Goal: Information Seeking & Learning: Learn about a topic

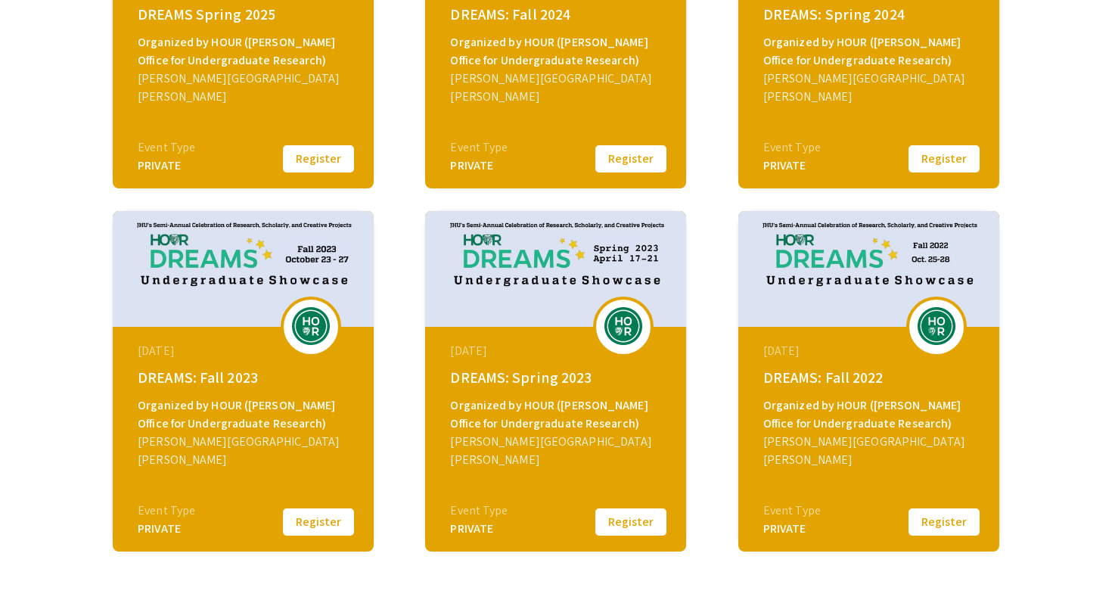
scroll to position [433, 0]
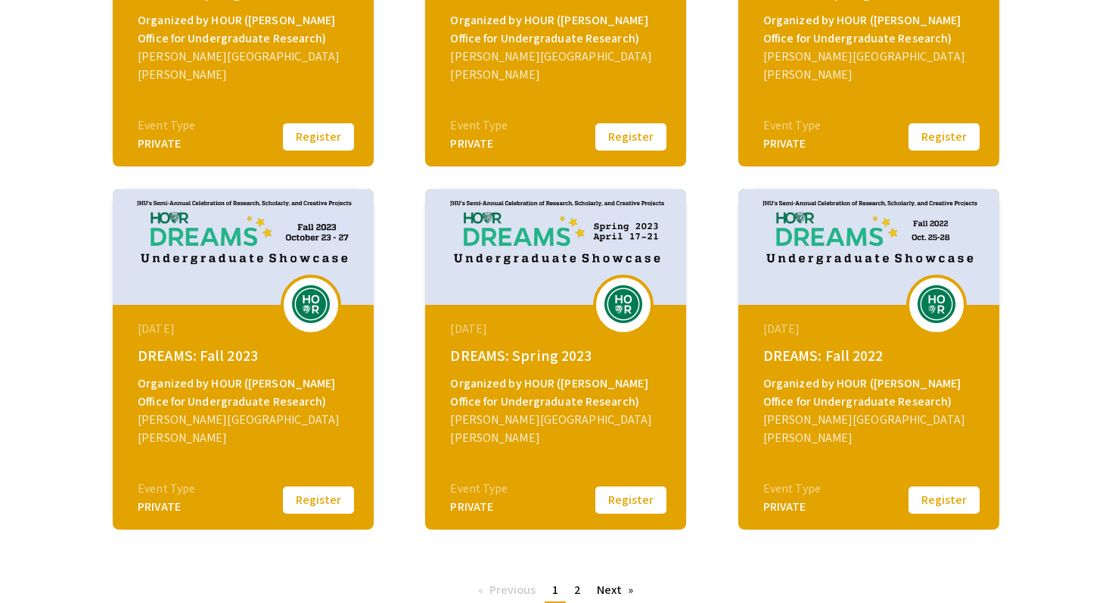
click at [164, 506] on div "PRIVATE" at bounding box center [166, 507] width 57 height 18
click at [316, 306] on img at bounding box center [310, 304] width 45 height 38
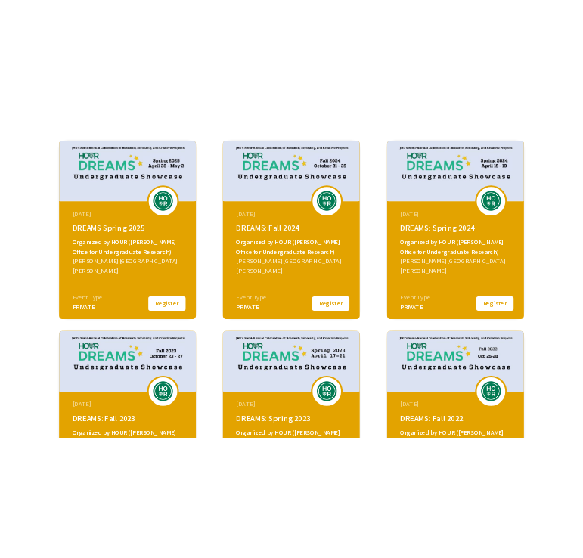
scroll to position [200, 0]
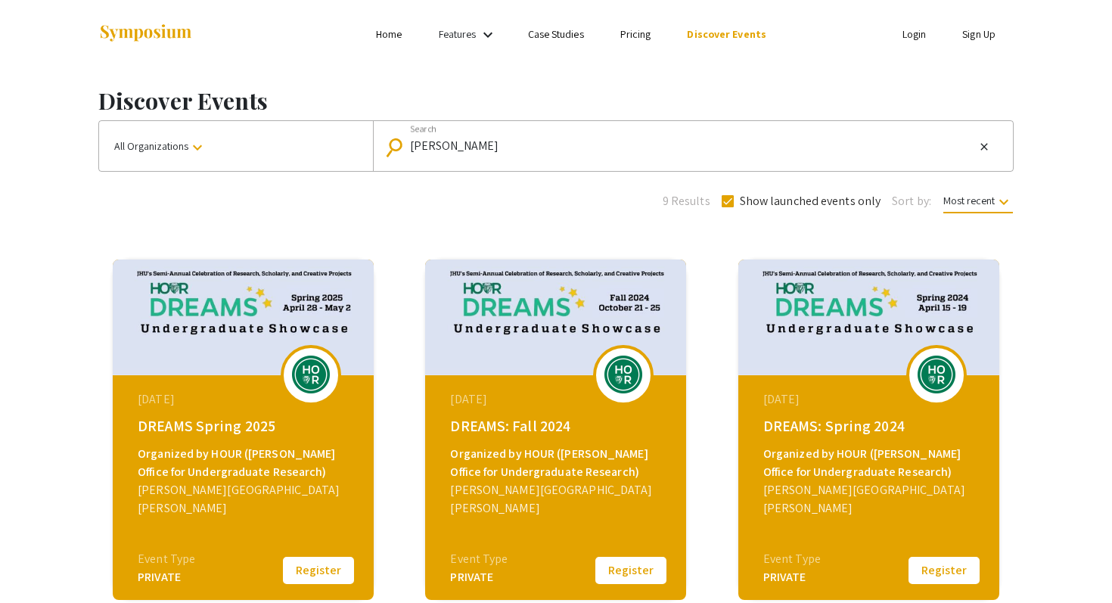
click at [652, 365] on img at bounding box center [555, 317] width 261 height 116
click at [629, 371] on img at bounding box center [623, 374] width 45 height 38
click at [314, 485] on div "[PERSON_NAME][GEOGRAPHIC_DATA][PERSON_NAME]" at bounding box center [245, 499] width 215 height 36
click at [921, 373] on img at bounding box center [936, 374] width 45 height 38
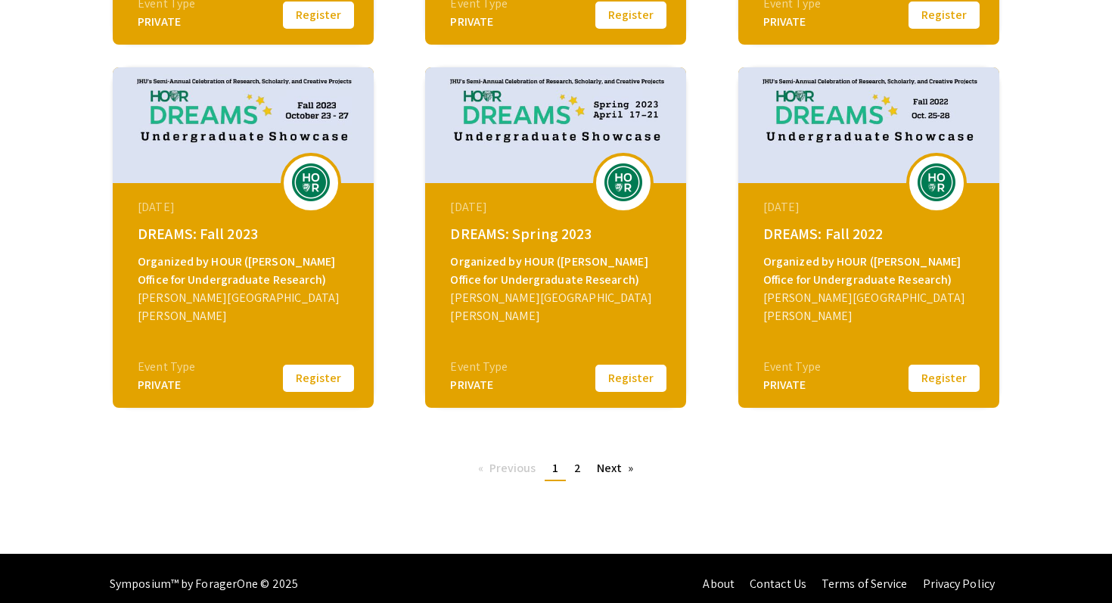
scroll to position [566, 0]
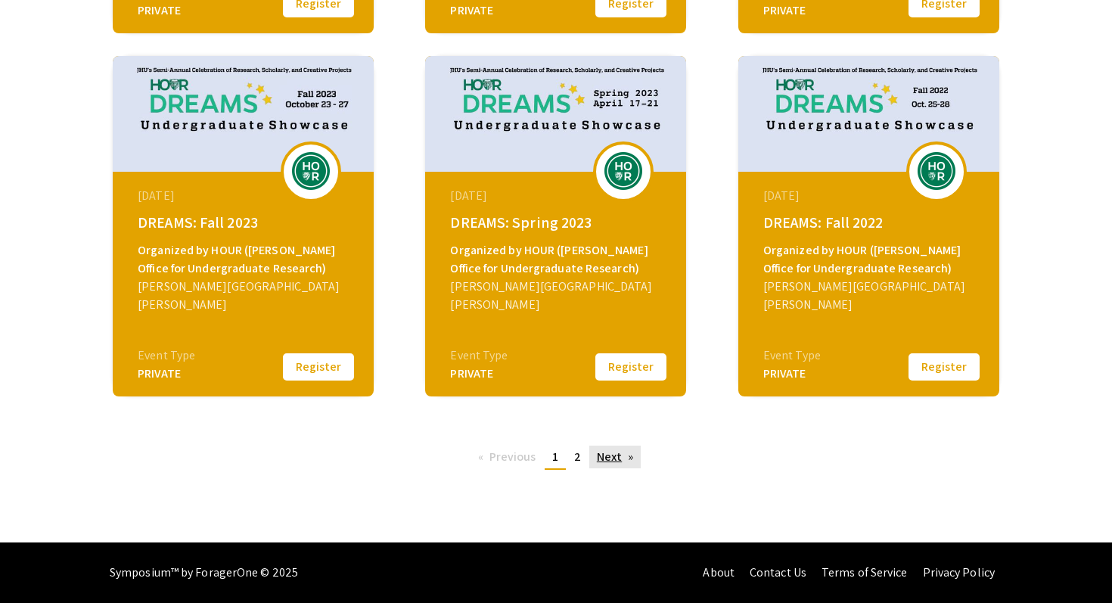
click at [603, 464] on link "Next page" at bounding box center [615, 456] width 52 height 23
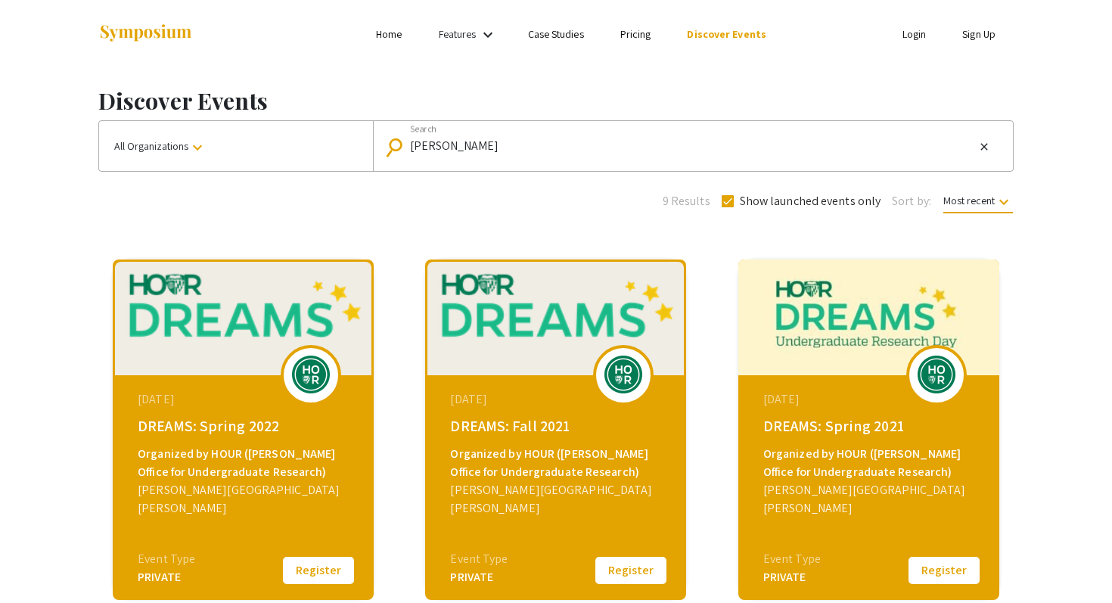
click at [884, 309] on img at bounding box center [868, 317] width 261 height 116
click at [917, 373] on img at bounding box center [936, 374] width 45 height 38
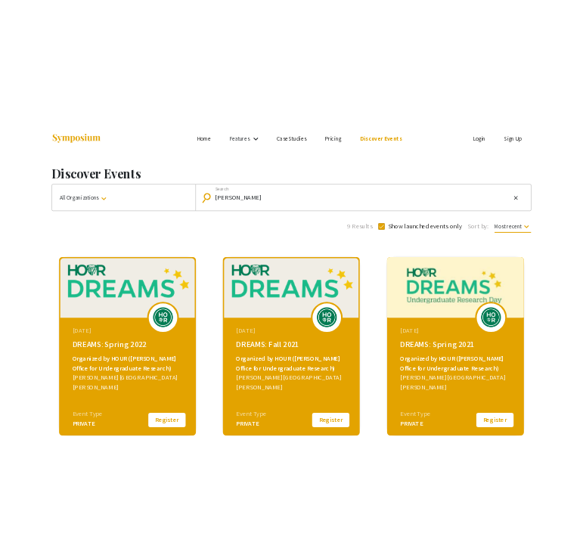
scroll to position [203, 0]
